Goal: Communication & Community: Answer question/provide support

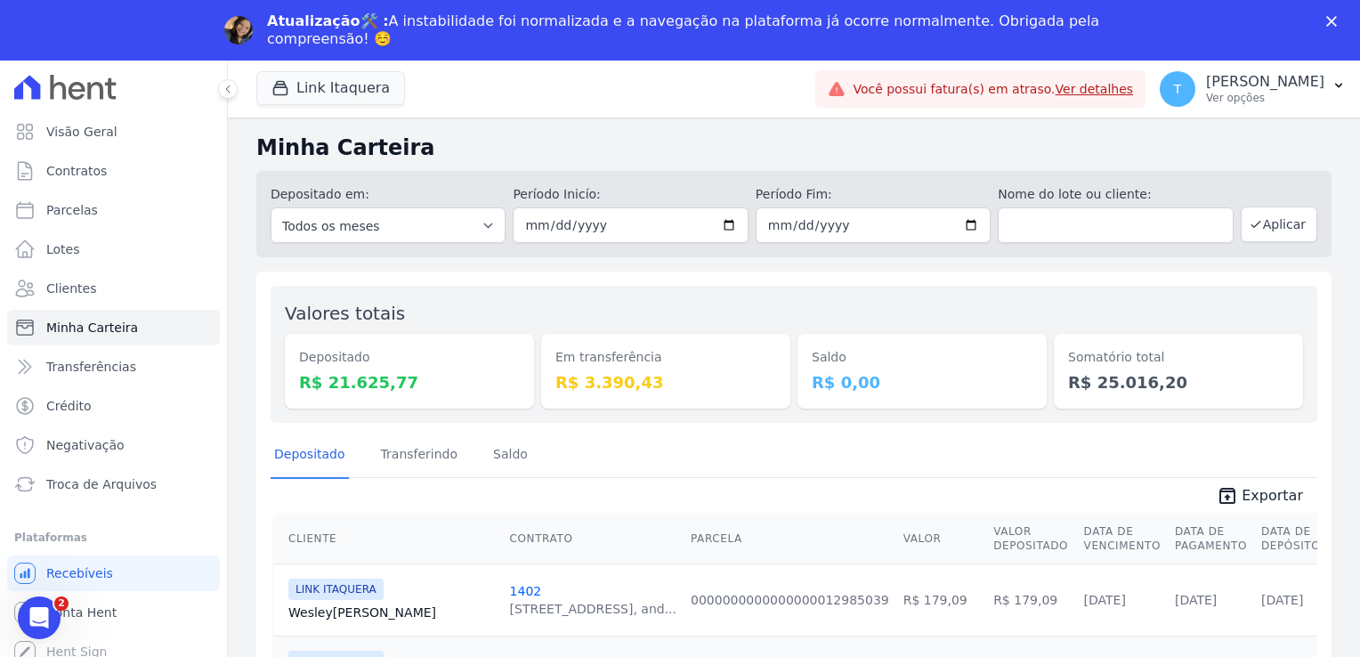
scroll to position [369, 0]
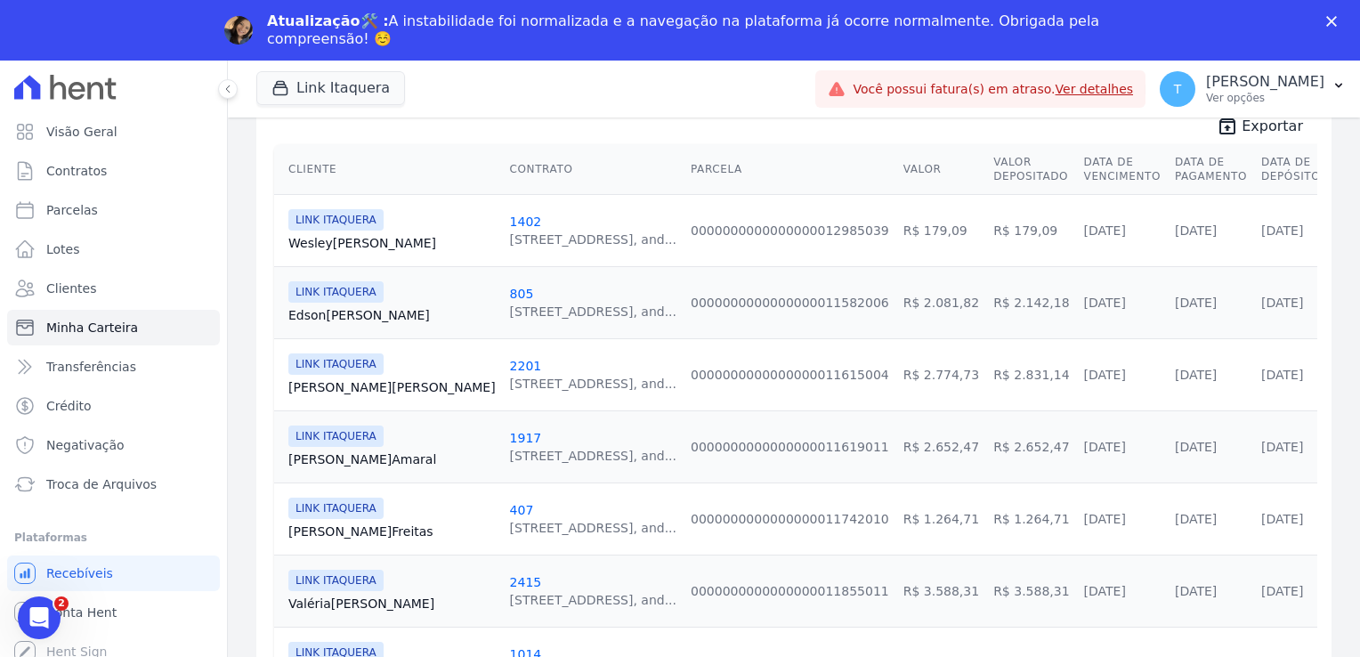
click at [1330, 15] on div "Atualização🛠️ : A instabilidade foi normalizada e a navegação na plataforma já …" at bounding box center [680, 30] width 1360 height 46
click at [1330, 20] on polygon "Fechar" at bounding box center [1332, 21] width 11 height 11
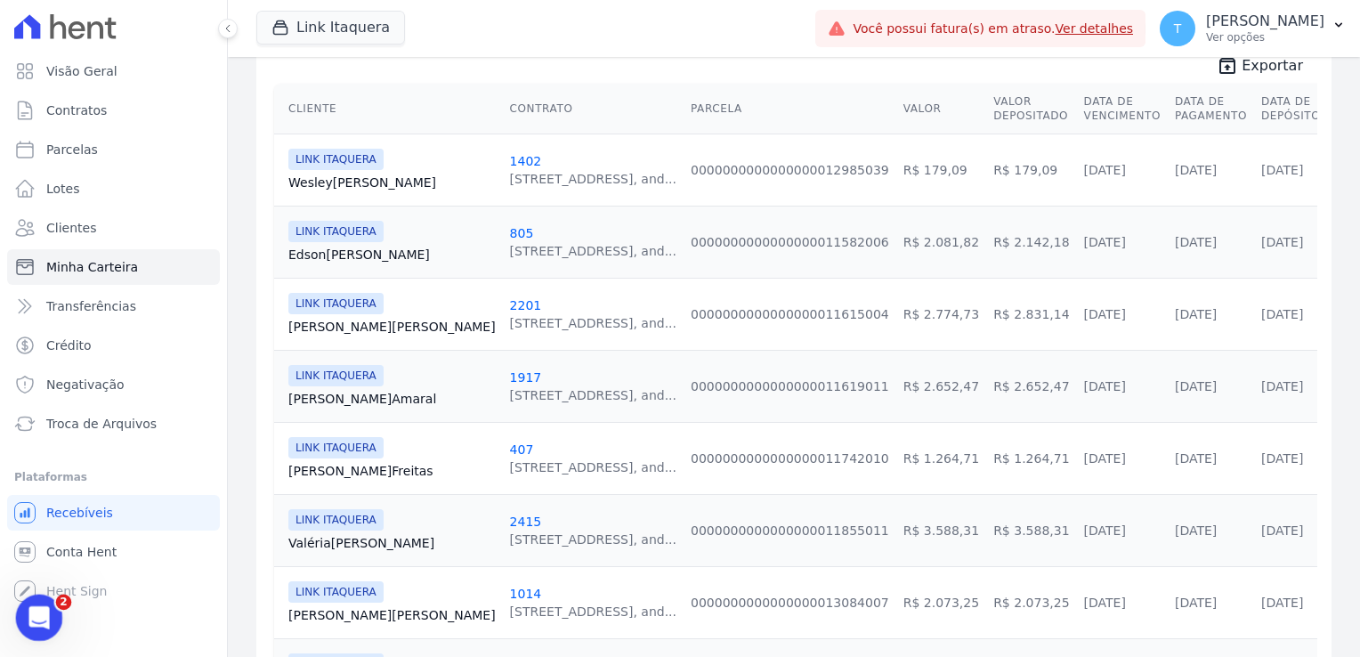
click at [28, 616] on icon "Abertura do Messenger da Intercom" at bounding box center [36, 615] width 29 height 29
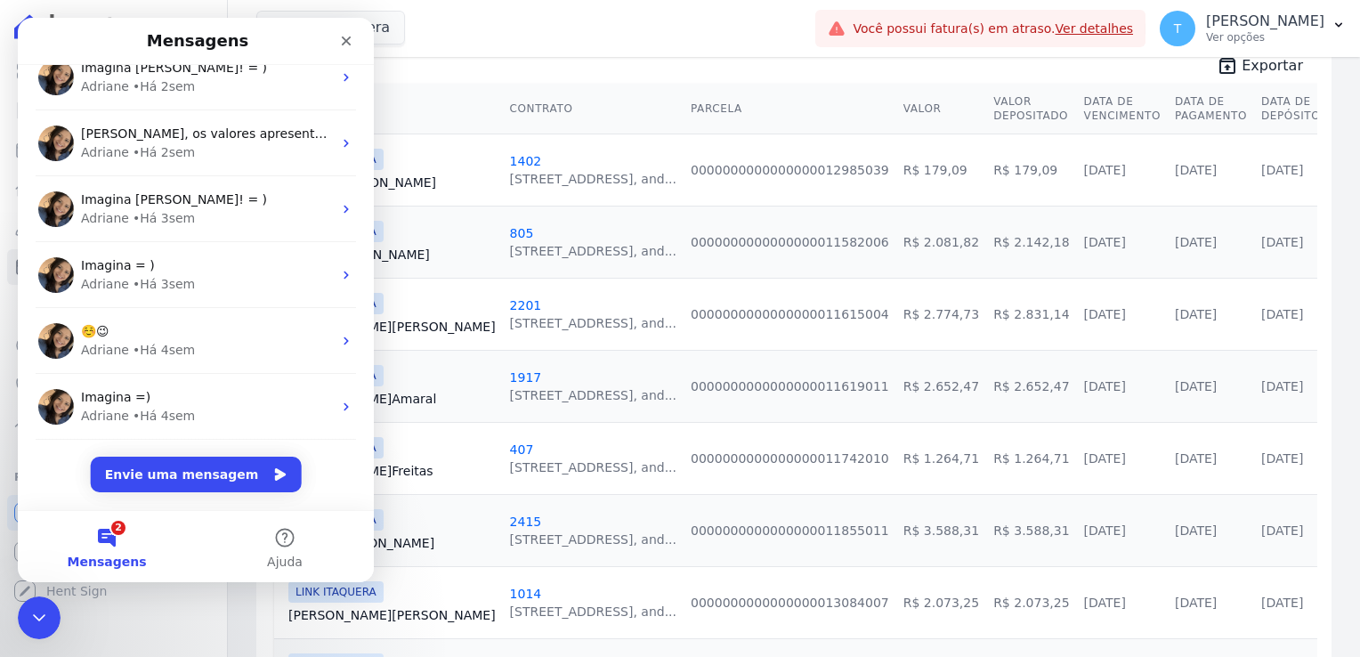
scroll to position [0, 0]
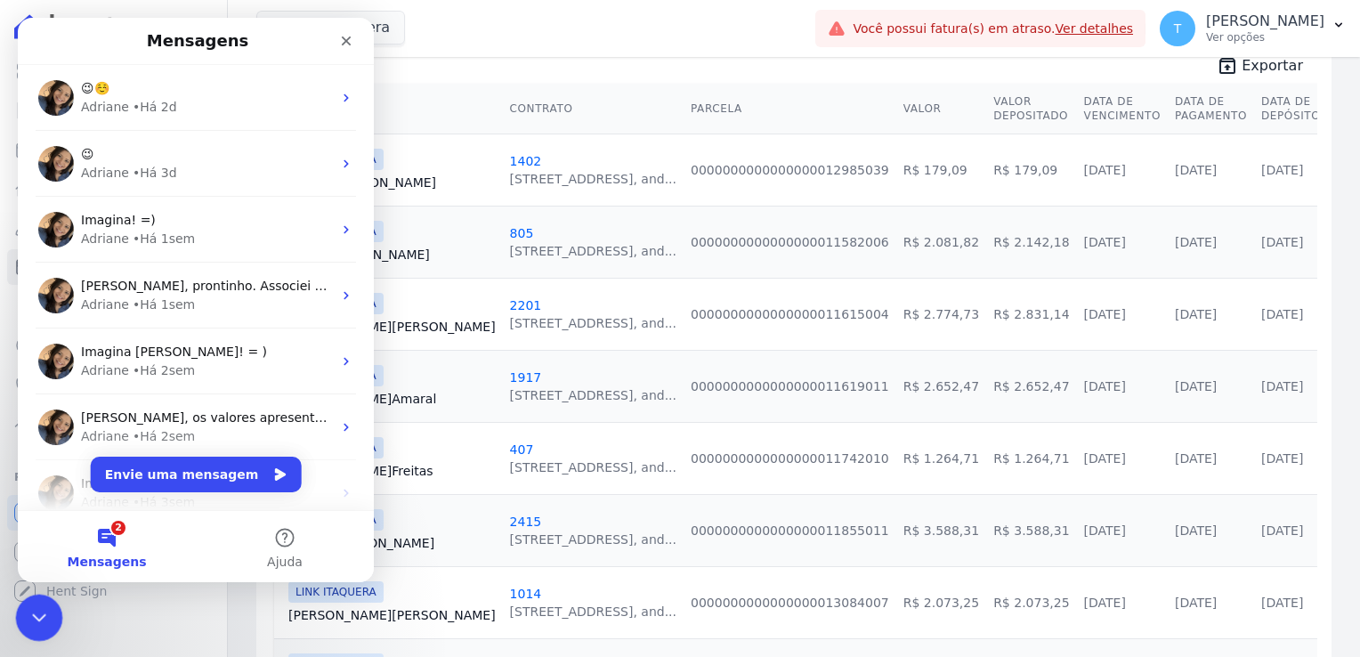
click at [48, 613] on div "Encerramento do Messenger da Intercom" at bounding box center [36, 615] width 43 height 43
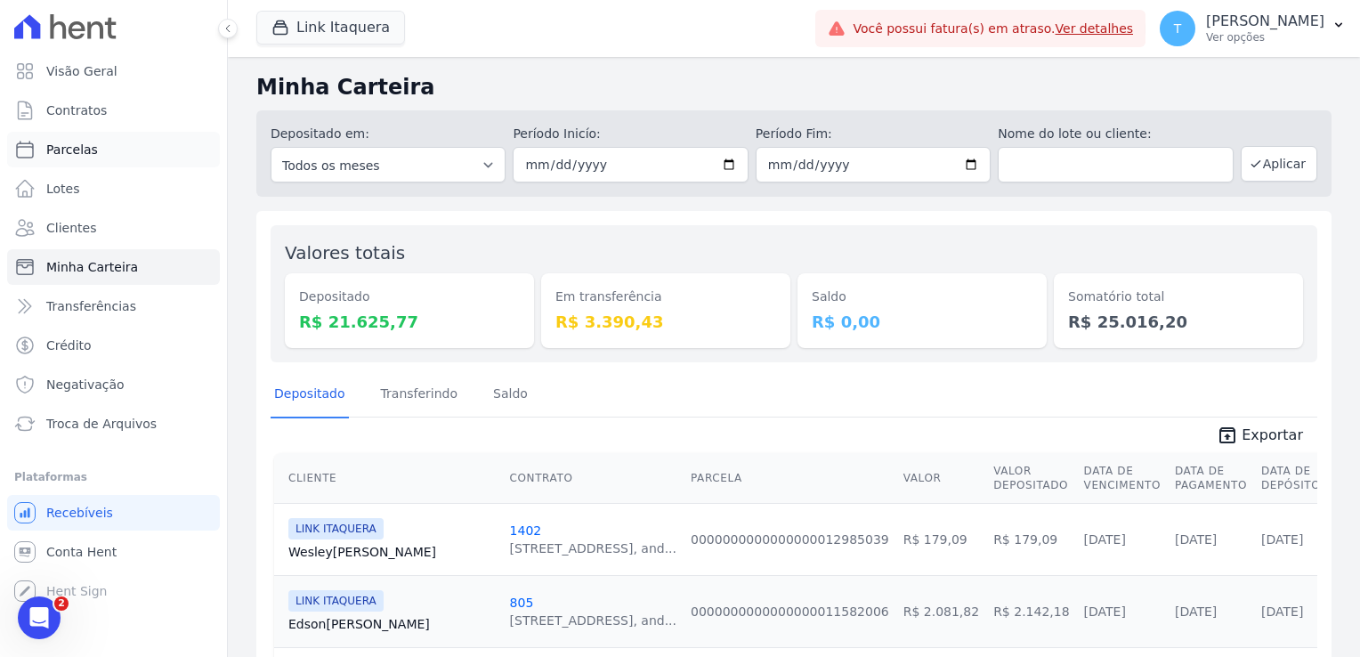
click at [93, 156] on link "Parcelas" at bounding box center [113, 150] width 213 height 36
select select
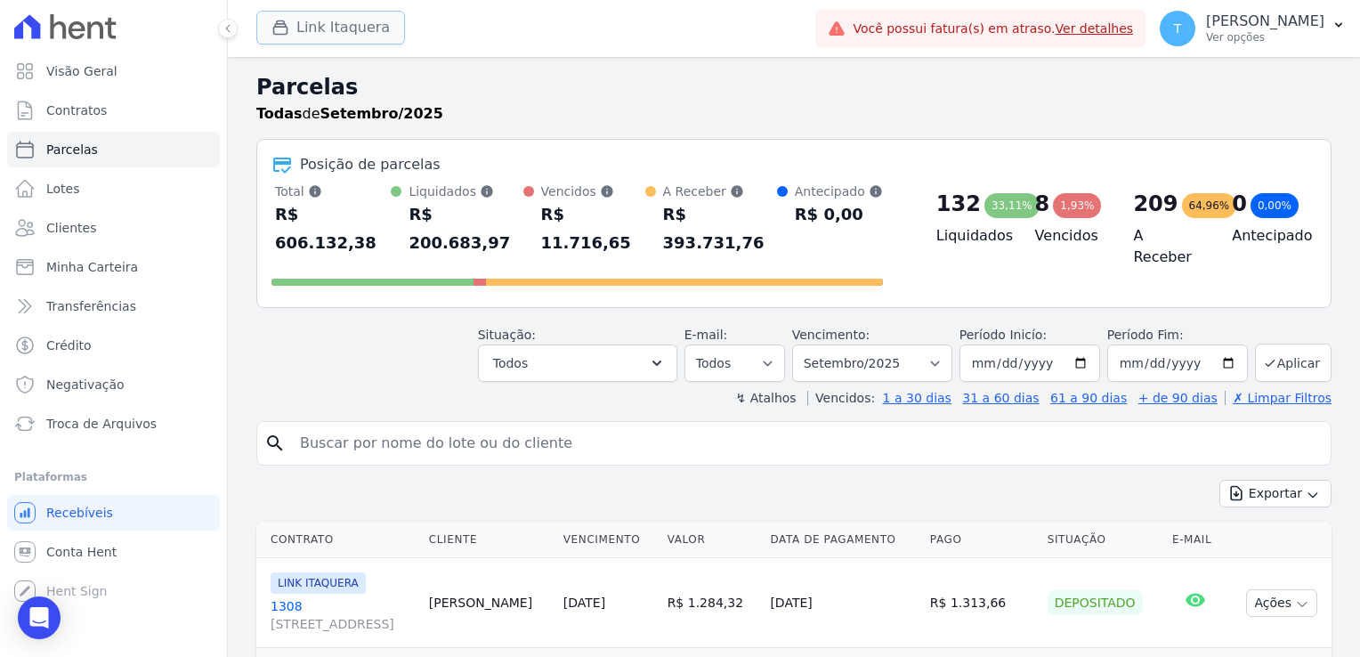
click at [334, 31] on button "Link Itaquera" at bounding box center [330, 28] width 149 height 34
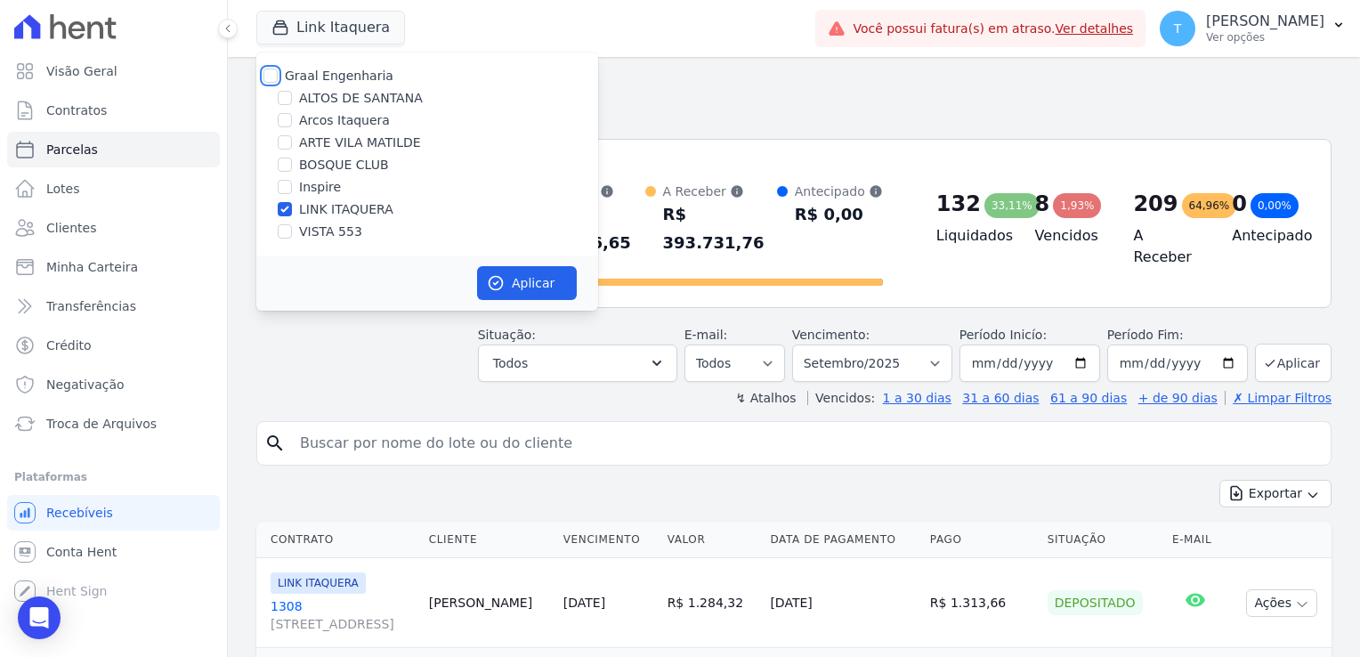
click at [270, 79] on input "Graal Engenharia" at bounding box center [271, 76] width 14 height 14
checkbox input "true"
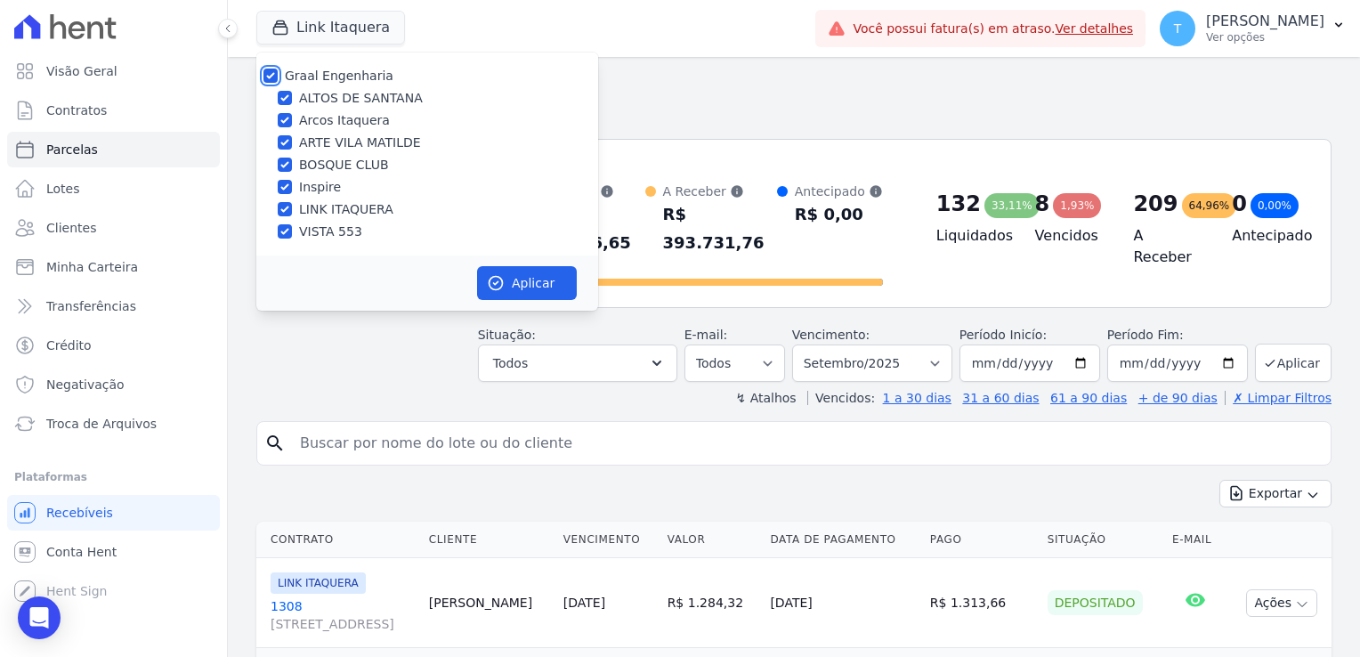
checkbox input "true"
click at [508, 282] on button "Aplicar" at bounding box center [527, 283] width 100 height 34
select select
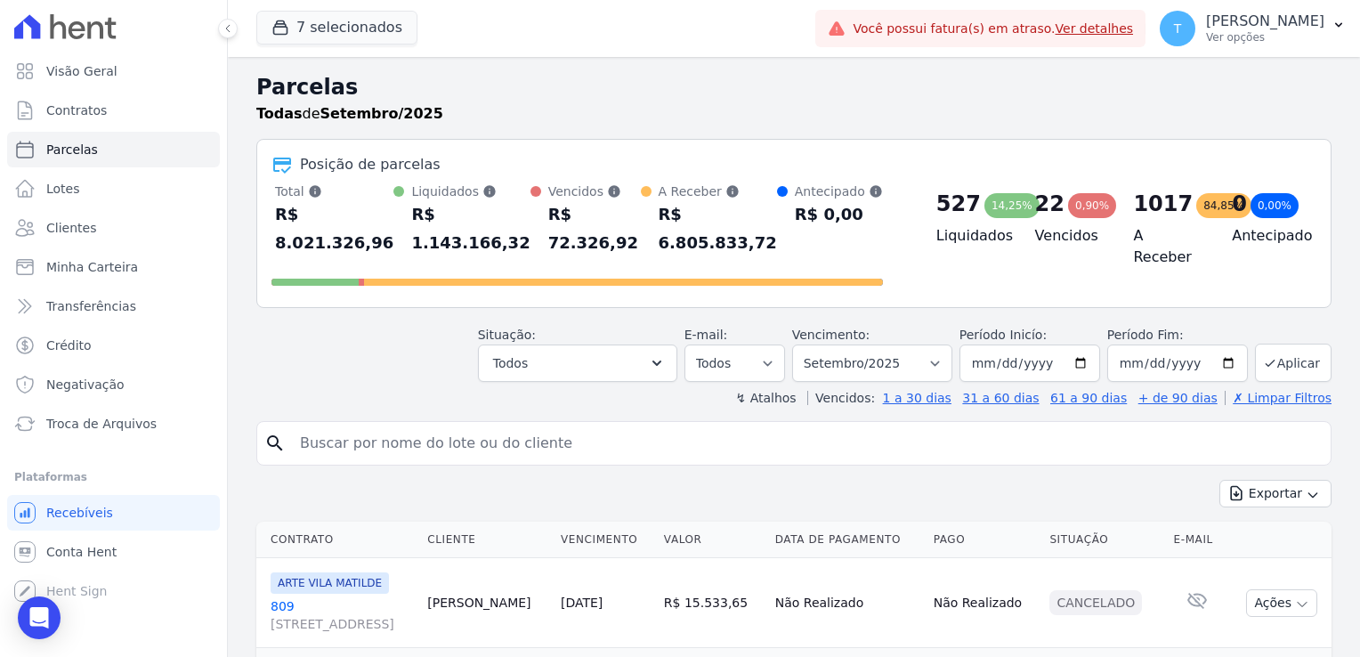
click at [459, 426] on input "search" at bounding box center [806, 444] width 1035 height 36
paste input "[PERSON_NAME] do Nascimento"
type input "[PERSON_NAME] do Nascimento"
select select
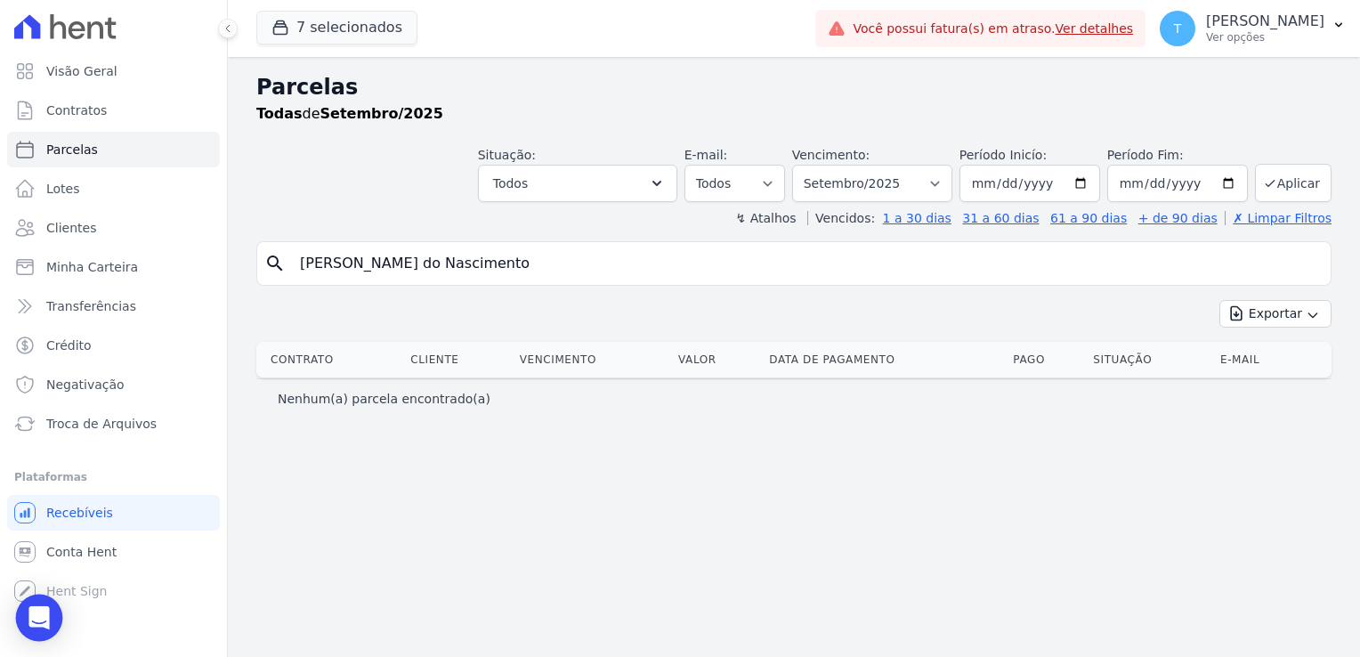
click at [36, 621] on icon "Open Intercom Messenger" at bounding box center [38, 617] width 20 height 23
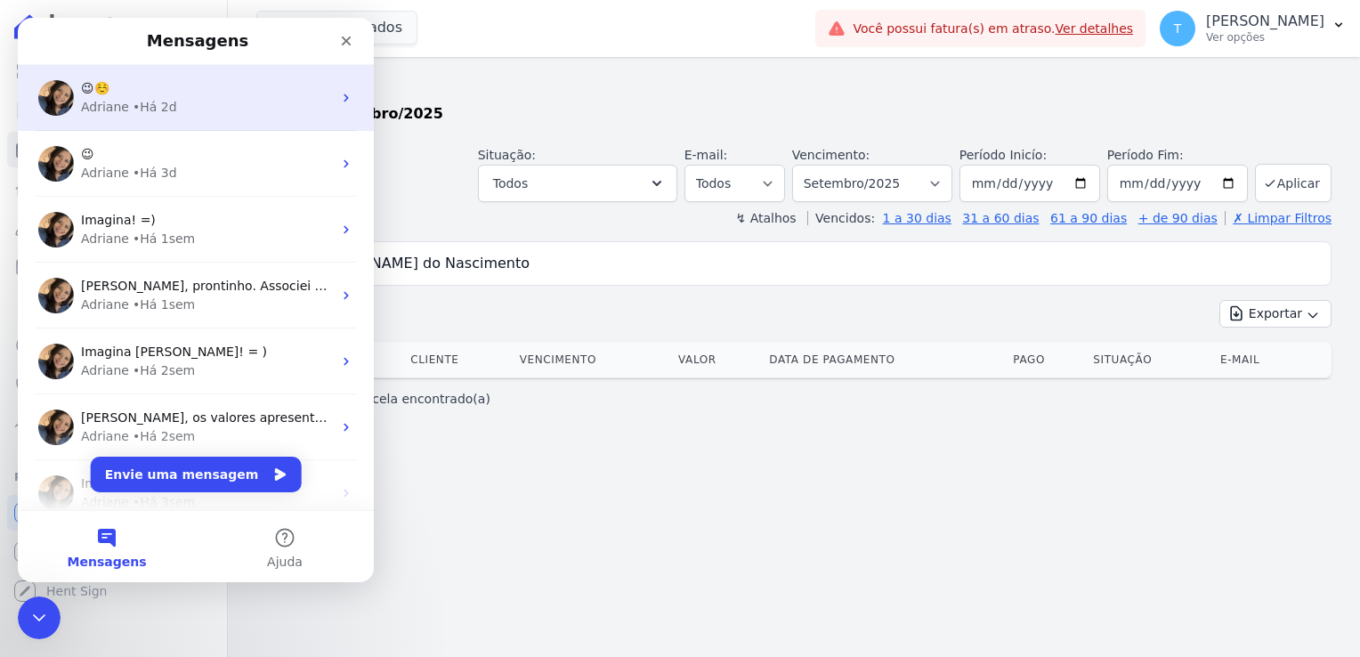
click at [146, 98] on div "• Há 2d" at bounding box center [155, 107] width 45 height 19
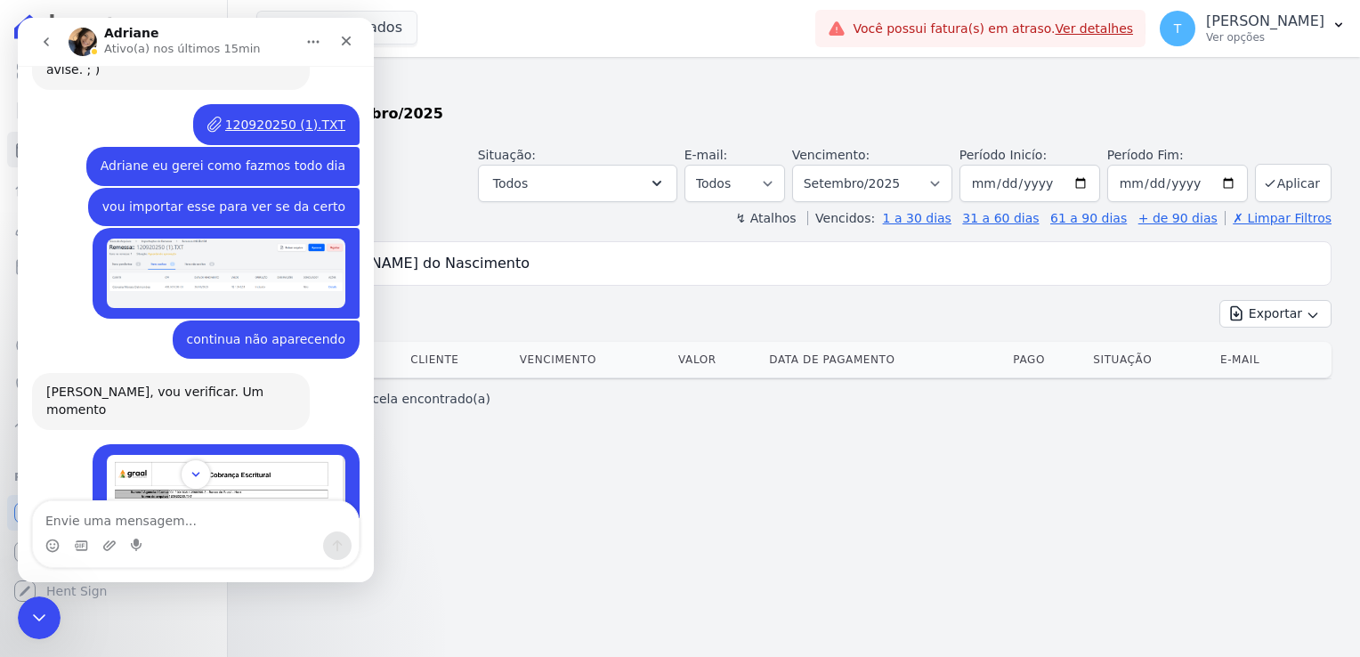
scroll to position [2874, 0]
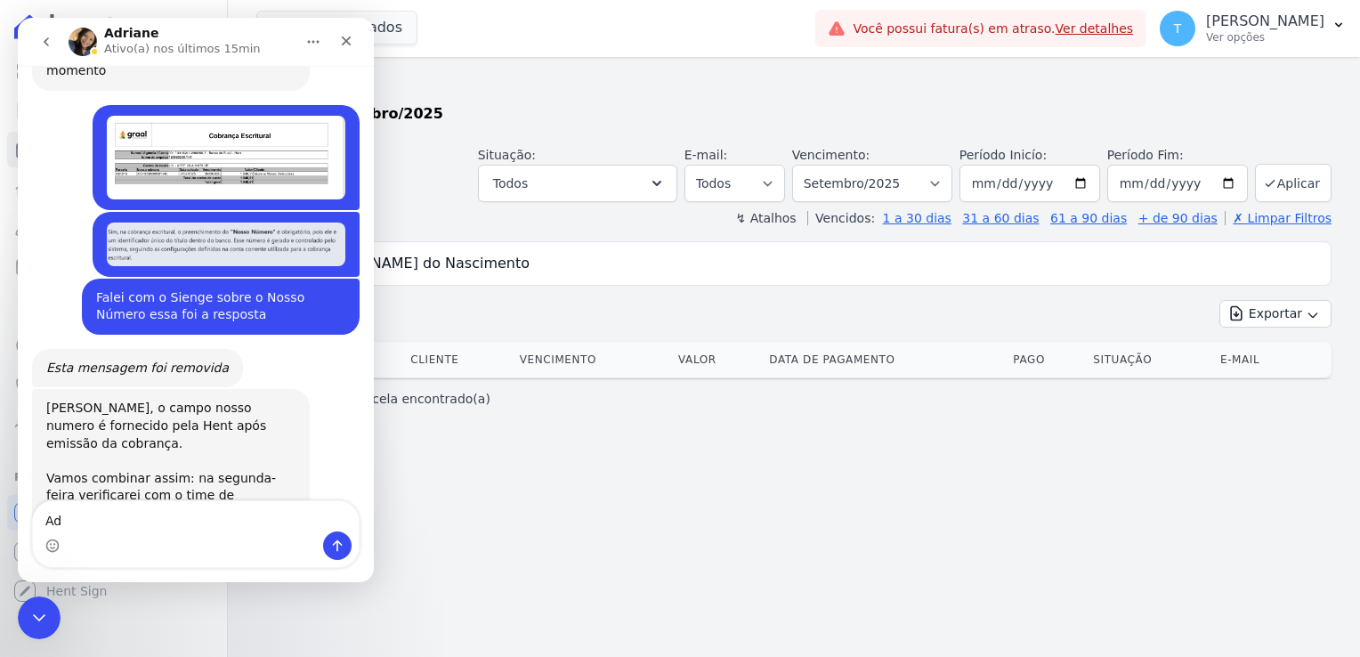
type textarea "A"
type textarea "Bom dia! Td bem?"
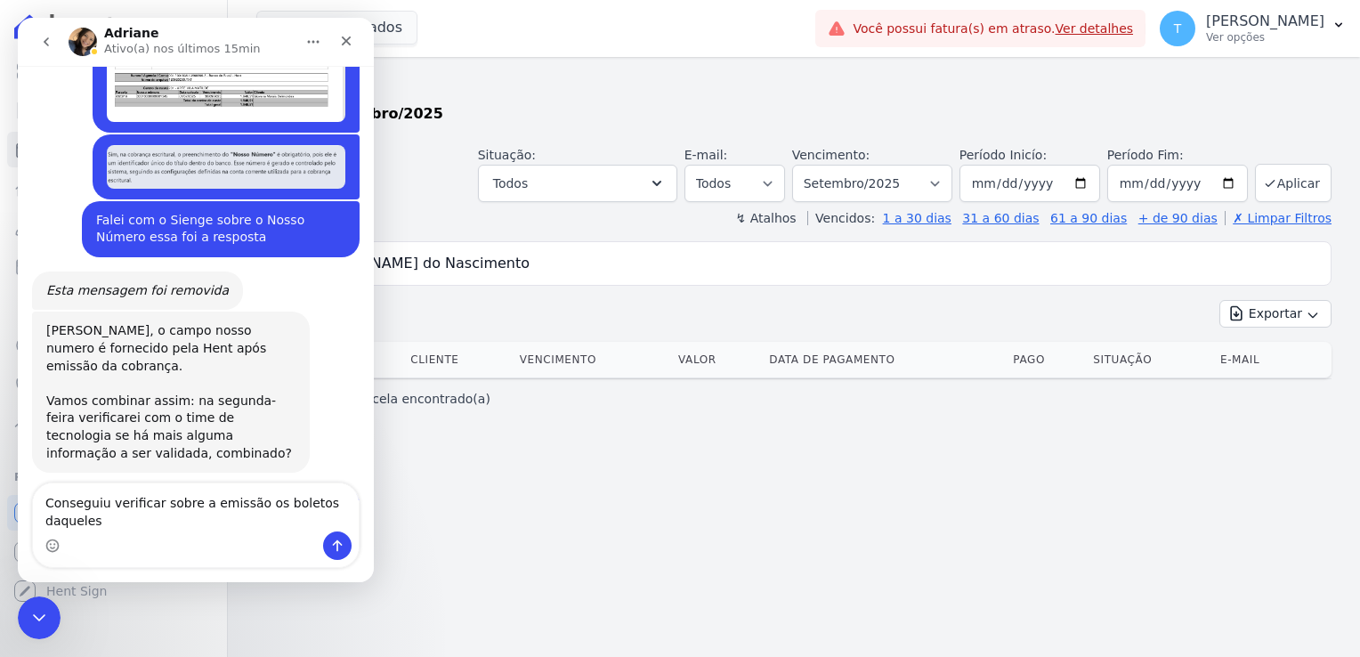
scroll to position [2993, 0]
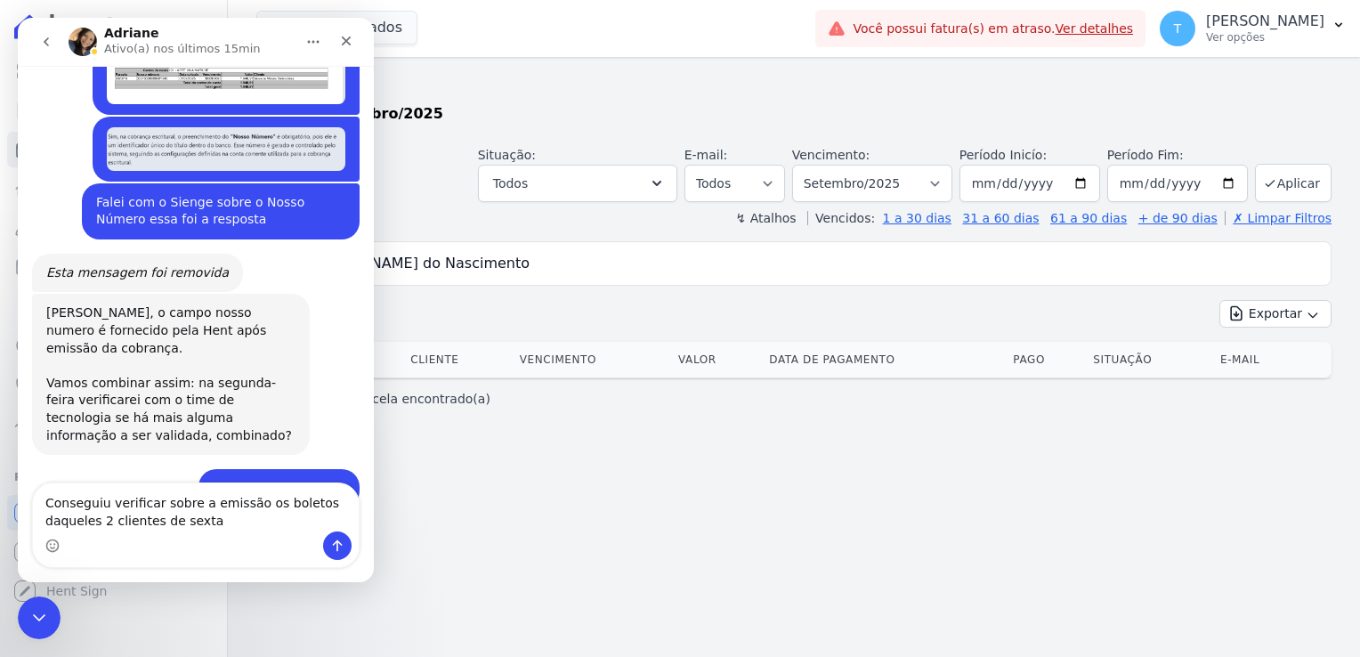
type textarea "Conseguiu verificar sobre a emissão os boletos daqueles 2 clientes de sexta?"
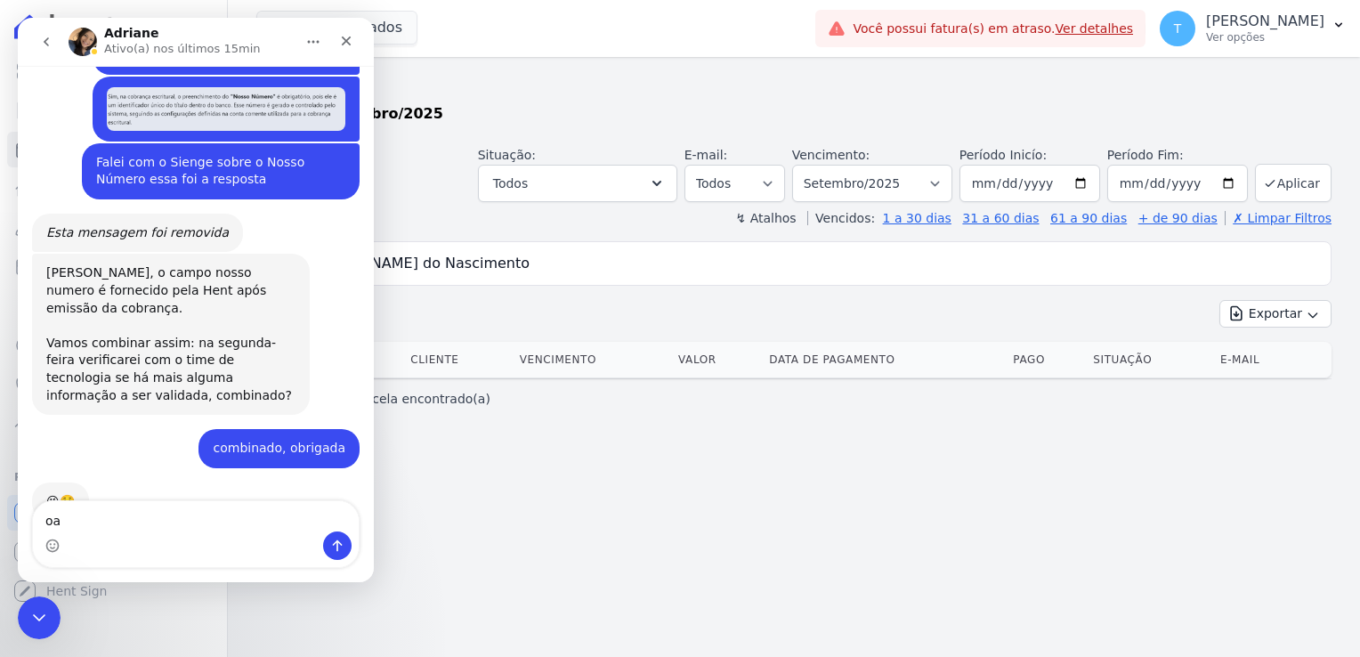
type textarea "o"
type textarea "Os boletos ainda não estão aparecendo"
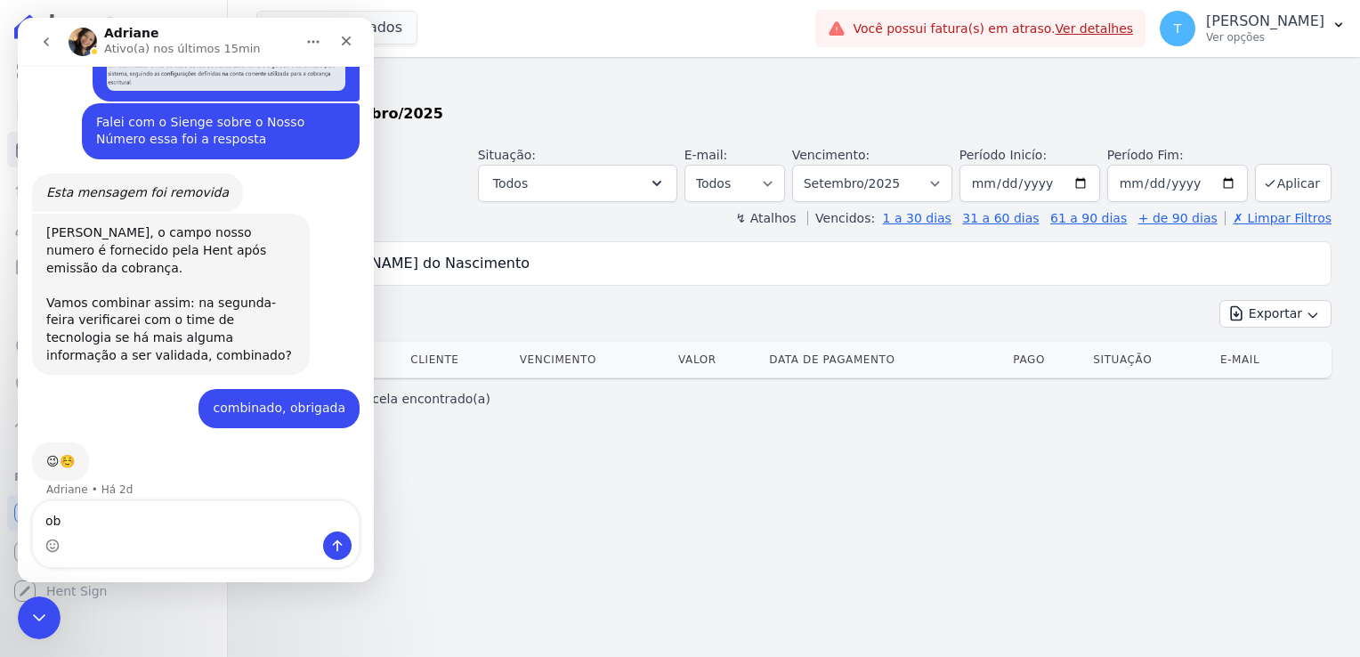
type textarea "o"
click at [28, 613] on icon "Encerramento do Messenger da Intercom" at bounding box center [36, 615] width 21 height 21
